Goal: Check status: Check status

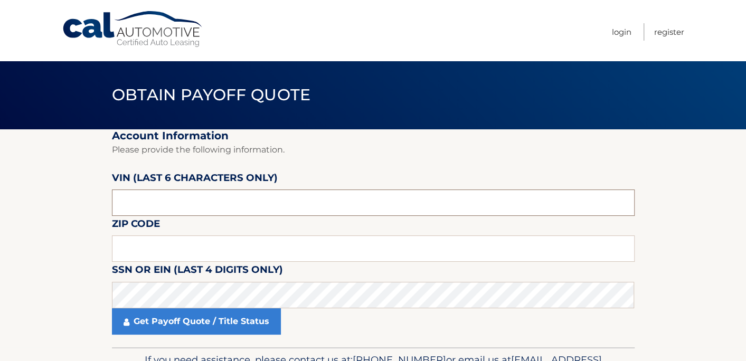
click at [232, 195] on input "text" at bounding box center [373, 202] width 522 height 26
type input "706531"
click button "For Originating Dealer" at bounding box center [0, 0] width 0 height 0
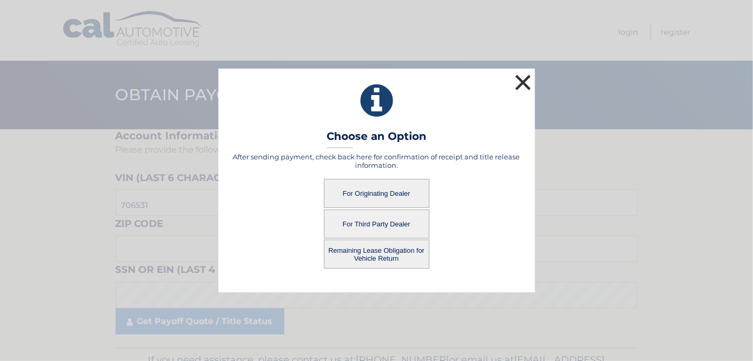
click at [518, 78] on button "×" at bounding box center [523, 82] width 21 height 21
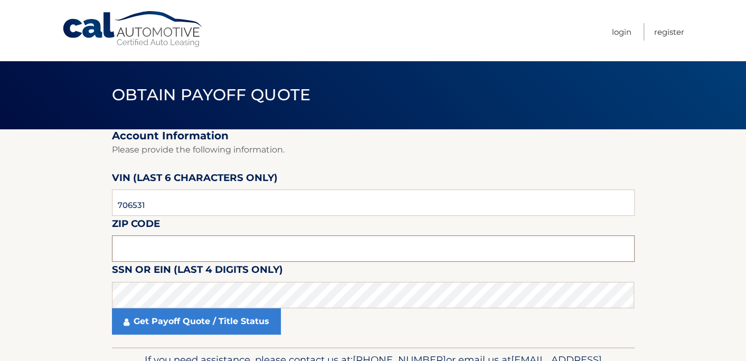
click at [240, 253] on input "text" at bounding box center [373, 248] width 522 height 26
type input "11756"
click button "For Originating Dealer" at bounding box center [0, 0] width 0 height 0
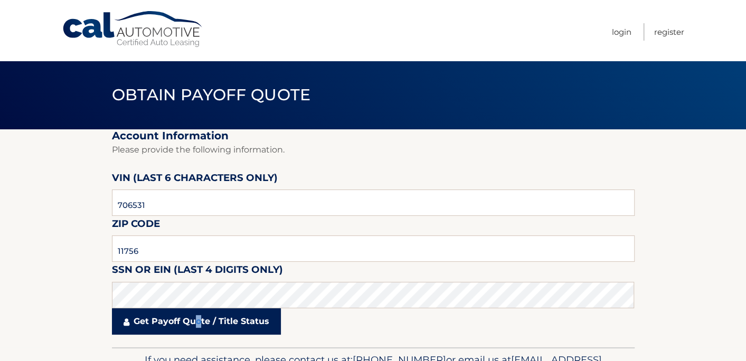
click at [198, 324] on link "Get Payoff Quote / Title Status" at bounding box center [196, 321] width 169 height 26
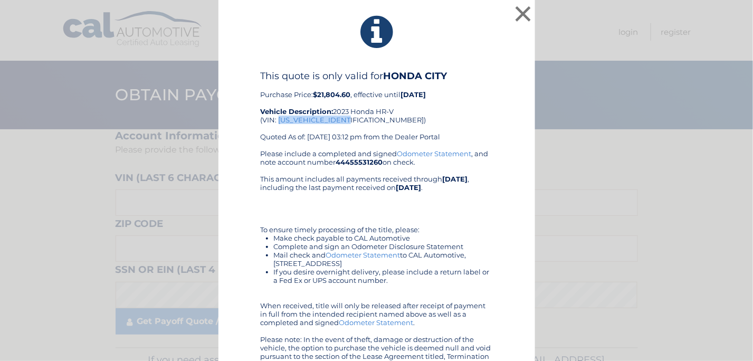
drag, startPoint x: 348, startPoint y: 120, endPoint x: 275, endPoint y: 121, distance: 72.8
click at [275, 121] on div "This quote is only valid for HONDA CITY Purchase Price: $21,804.60 , effective …" at bounding box center [377, 109] width 232 height 79
copy div "[US_VEHICLE_IDENTIFICATION_NUMBER]"
click at [517, 21] on button "×" at bounding box center [523, 13] width 21 height 21
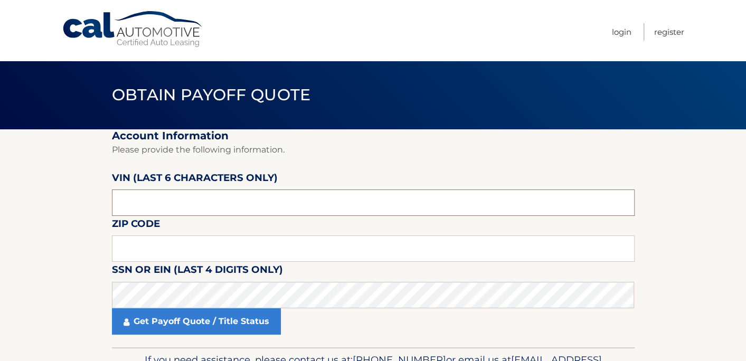
click at [178, 199] on input "text" at bounding box center [373, 202] width 522 height 26
type input "706531"
click at [189, 251] on input "text" at bounding box center [373, 248] width 522 height 26
type input "11756"
click button "For Originating Dealer" at bounding box center [0, 0] width 0 height 0
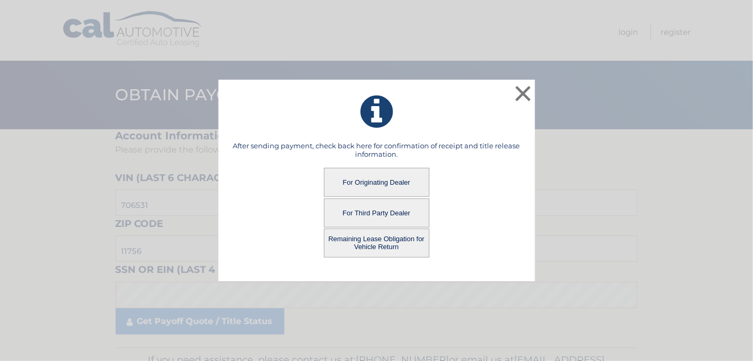
click at [414, 181] on button "For Originating Dealer" at bounding box center [377, 182] width 106 height 29
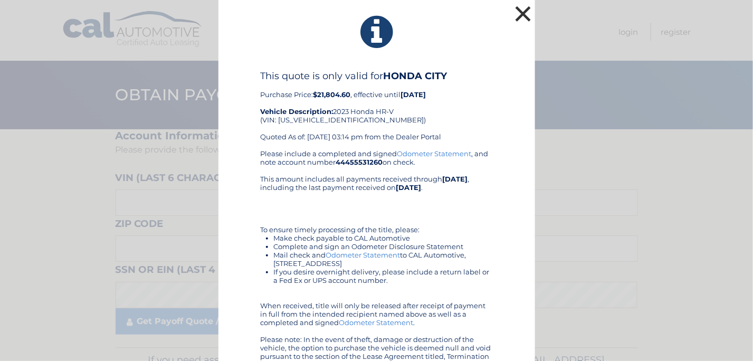
click at [515, 14] on button "×" at bounding box center [523, 13] width 21 height 21
